Goal: Navigation & Orientation: Find specific page/section

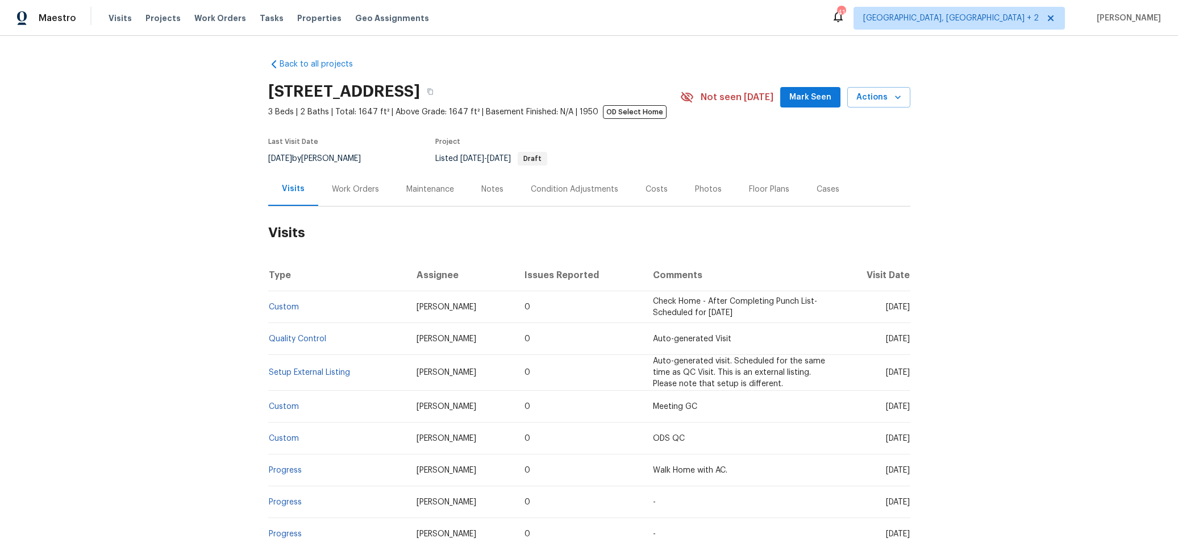
scroll to position [48, 0]
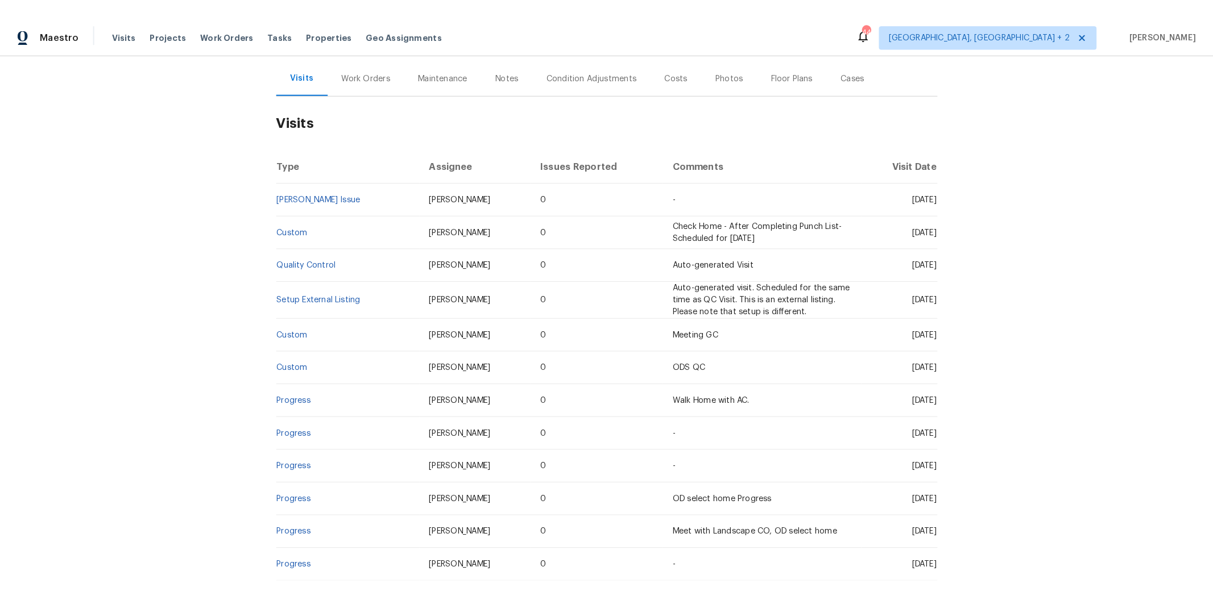
scroll to position [31, 0]
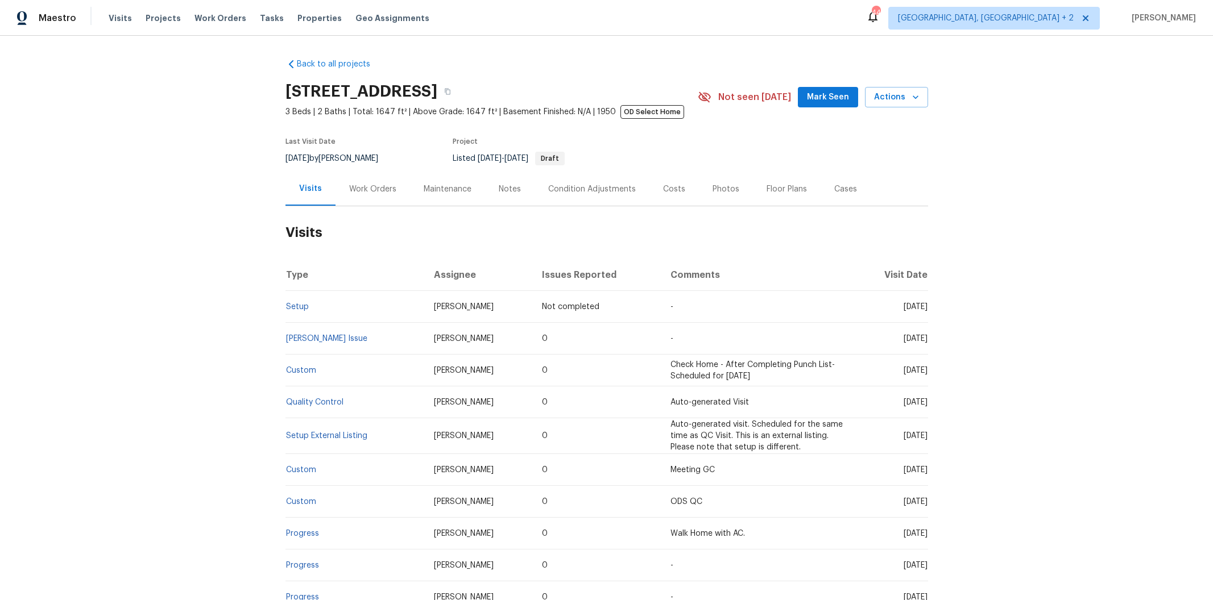
scroll to position [47, 0]
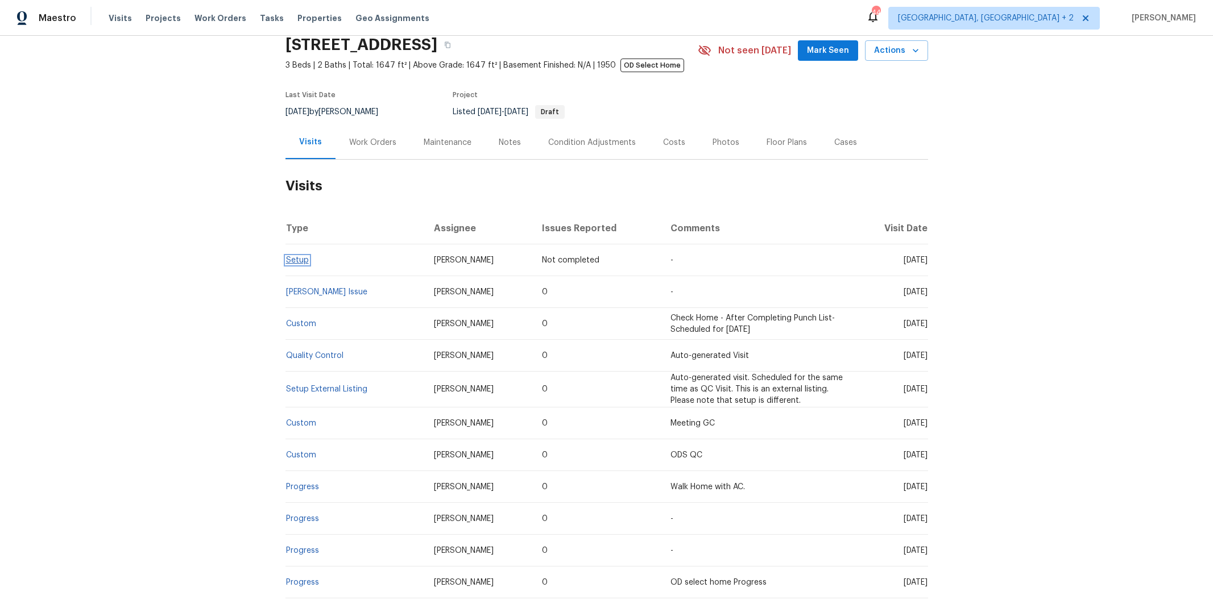
click at [290, 259] on link "Setup" at bounding box center [297, 260] width 23 height 8
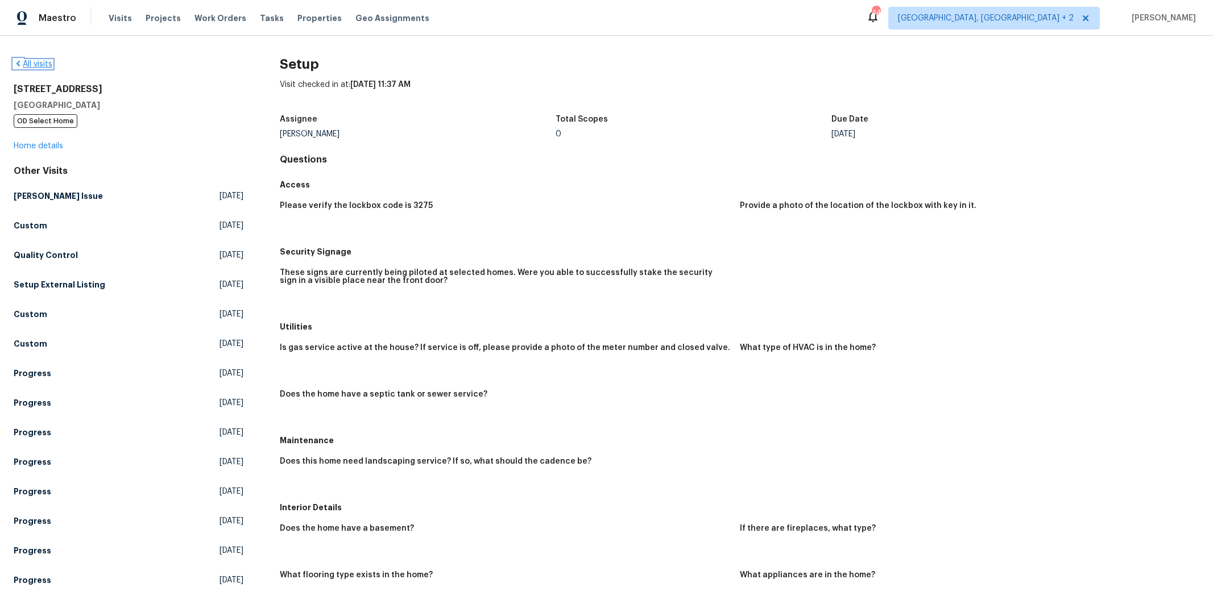
click at [38, 63] on link "All visits" at bounding box center [33, 64] width 39 height 8
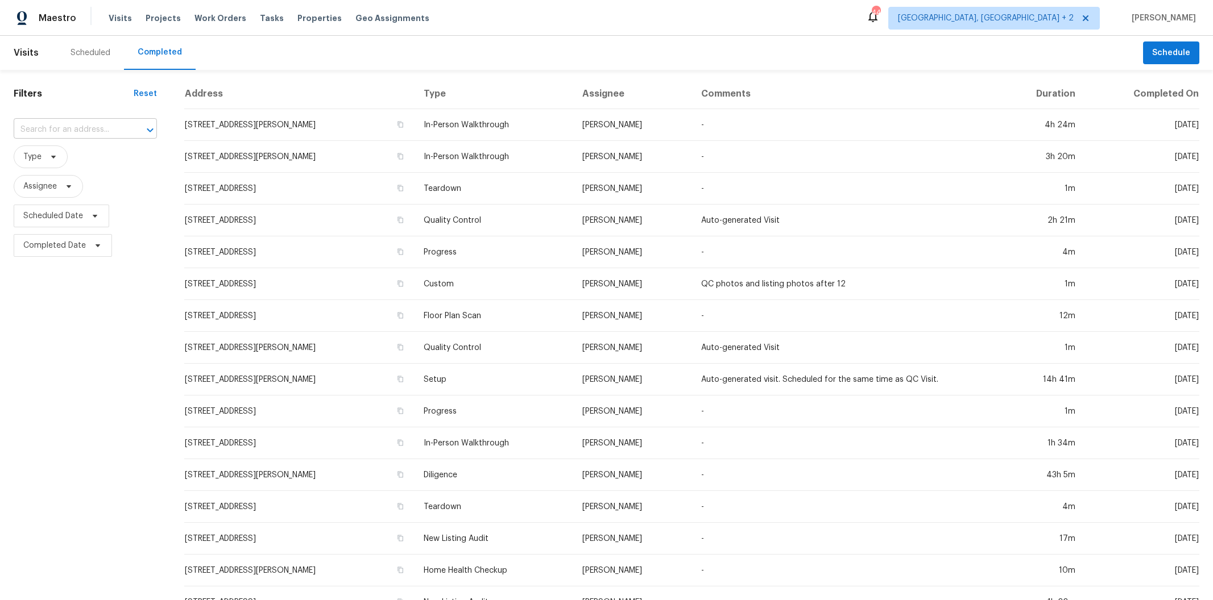
click at [44, 131] on input "text" at bounding box center [69, 130] width 111 height 18
type input "3800 mayfai"
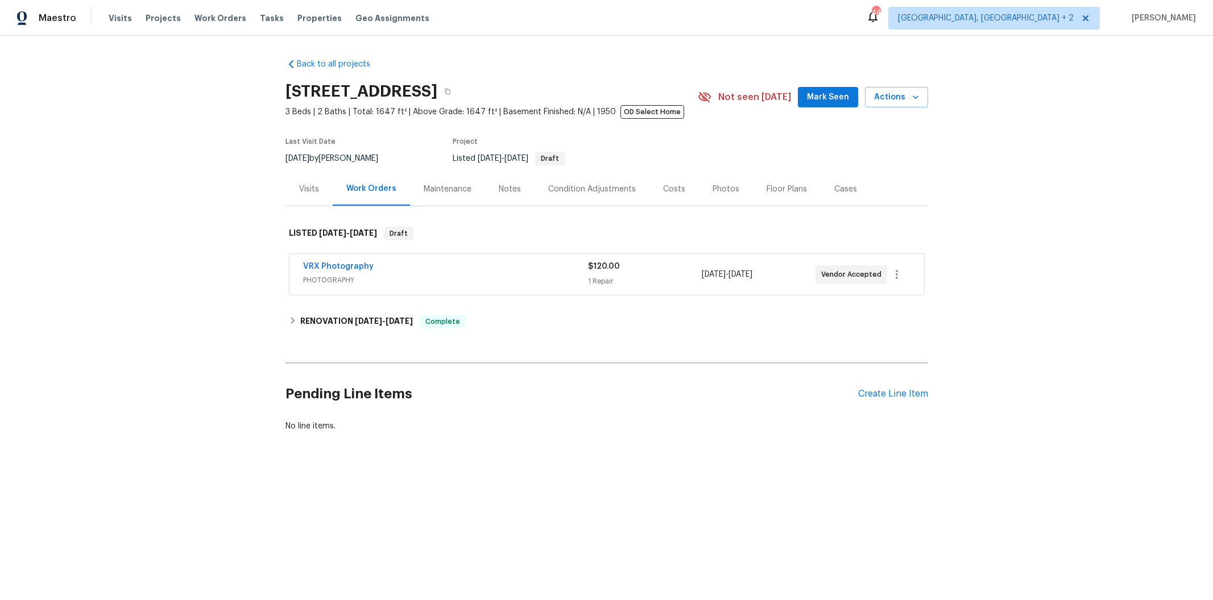
click at [308, 190] on div "Visits" at bounding box center [309, 189] width 20 height 11
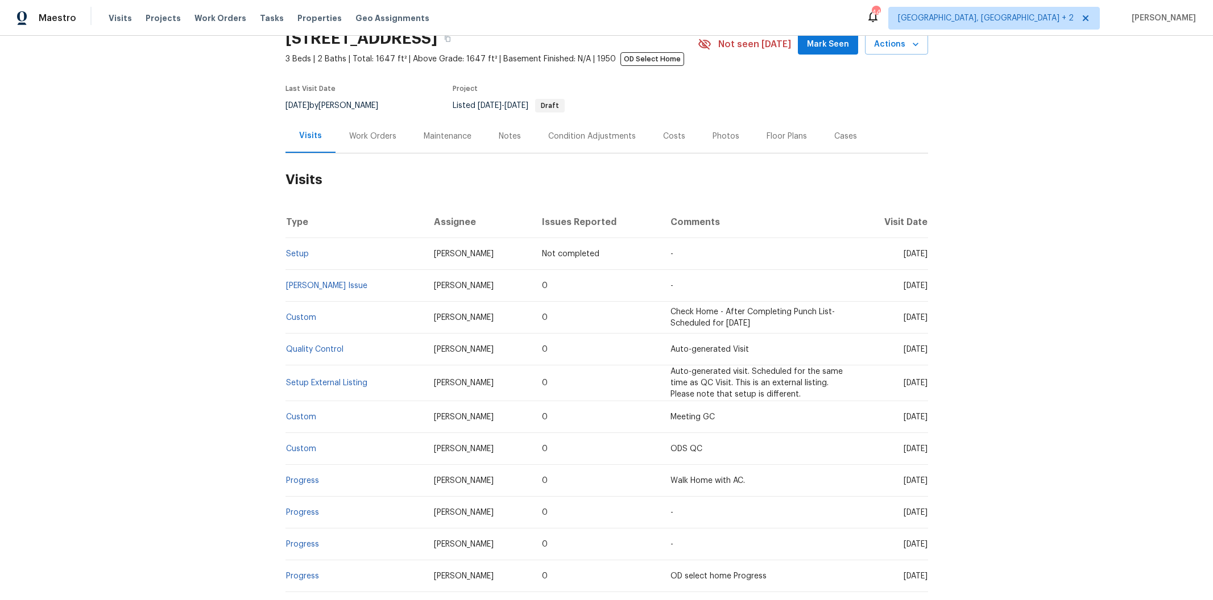
scroll to position [56, 0]
